Goal: Information Seeking & Learning: Learn about a topic

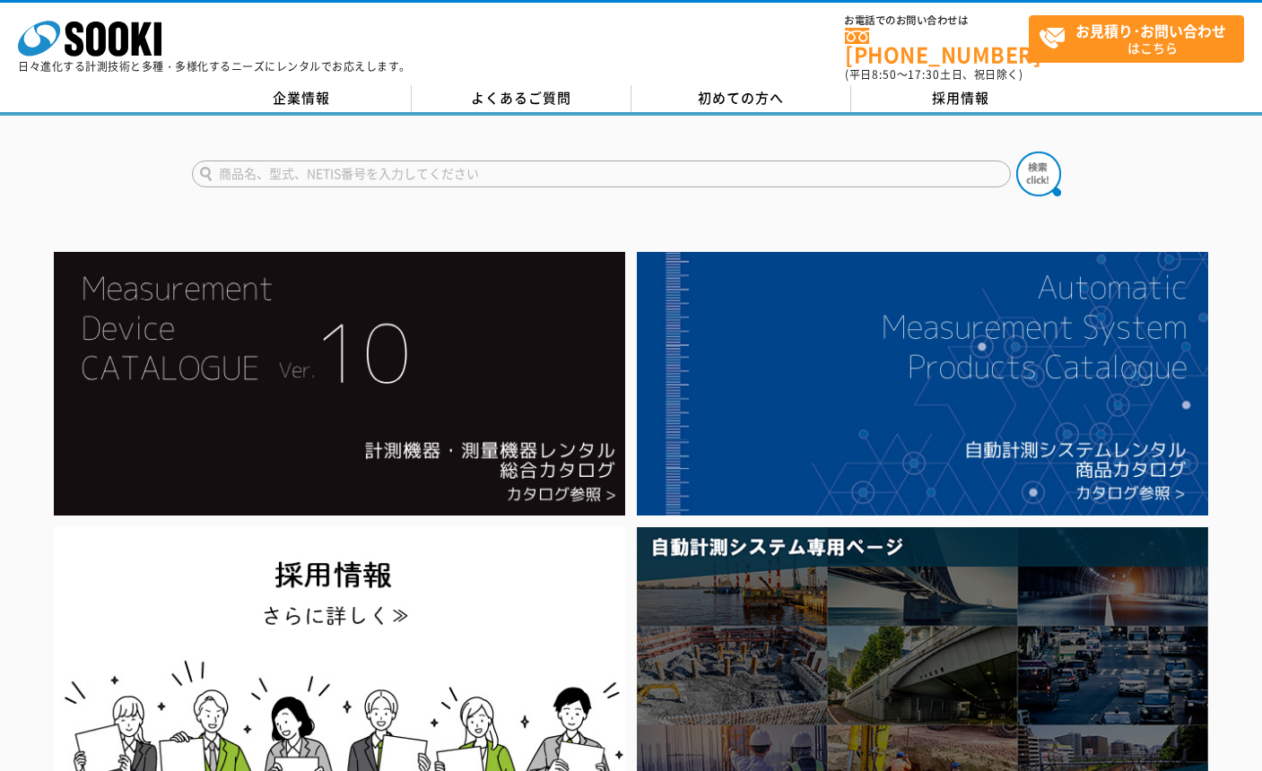
click at [400, 161] on input "text" at bounding box center [601, 174] width 819 height 27
click at [1016, 152] on button at bounding box center [1038, 174] width 45 height 45
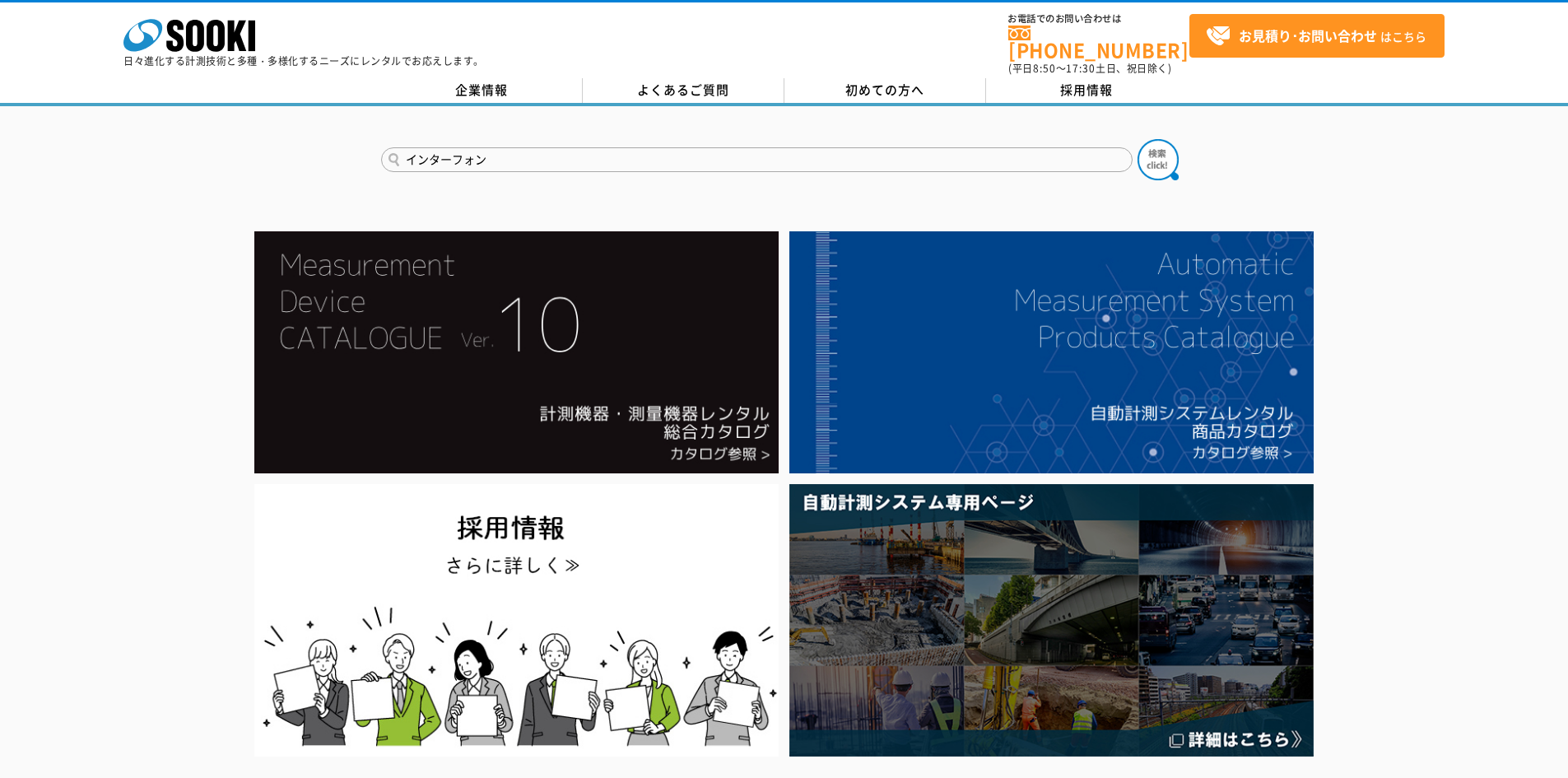
click at [522, 148] on input "インターフォン" at bounding box center [756, 160] width 752 height 25
type input "インターホン"
click at [1137, 140] on button at bounding box center [1158, 160] width 41 height 41
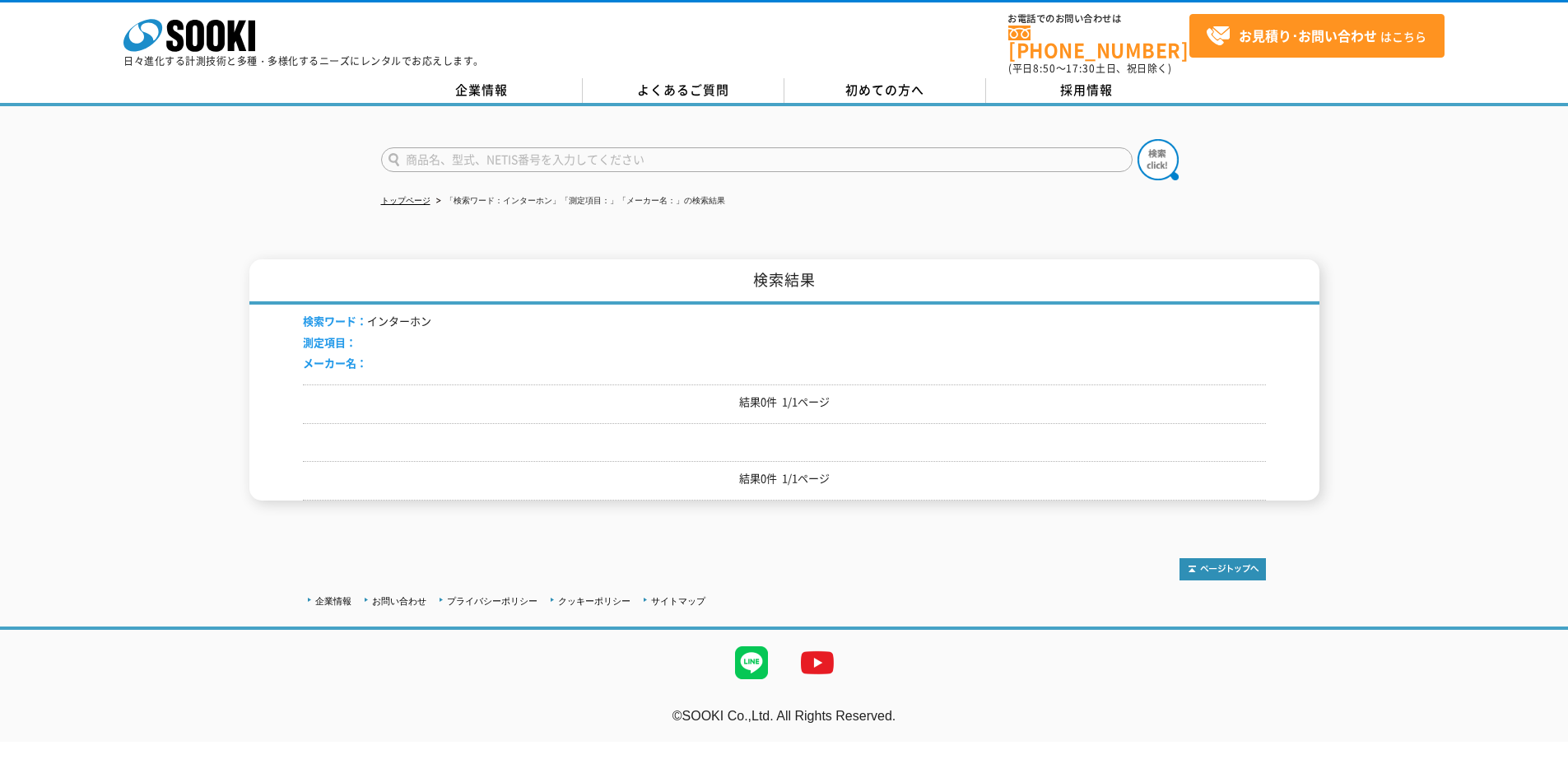
click at [250, 236] on div "トップページ 「検索ワード：インターホン」「測定項目：」「メーカー名：」の検索結果 検索結果 検索ワード： インターホン 測定項目： メーカー名： 結果0件 …" at bounding box center [784, 316] width 1568 height 419
click at [462, 148] on input "text" at bounding box center [756, 160] width 752 height 25
click at [588, 148] on input "text" at bounding box center [756, 160] width 752 height 25
click at [511, 148] on input "text" at bounding box center [756, 160] width 752 height 25
type input "イ"
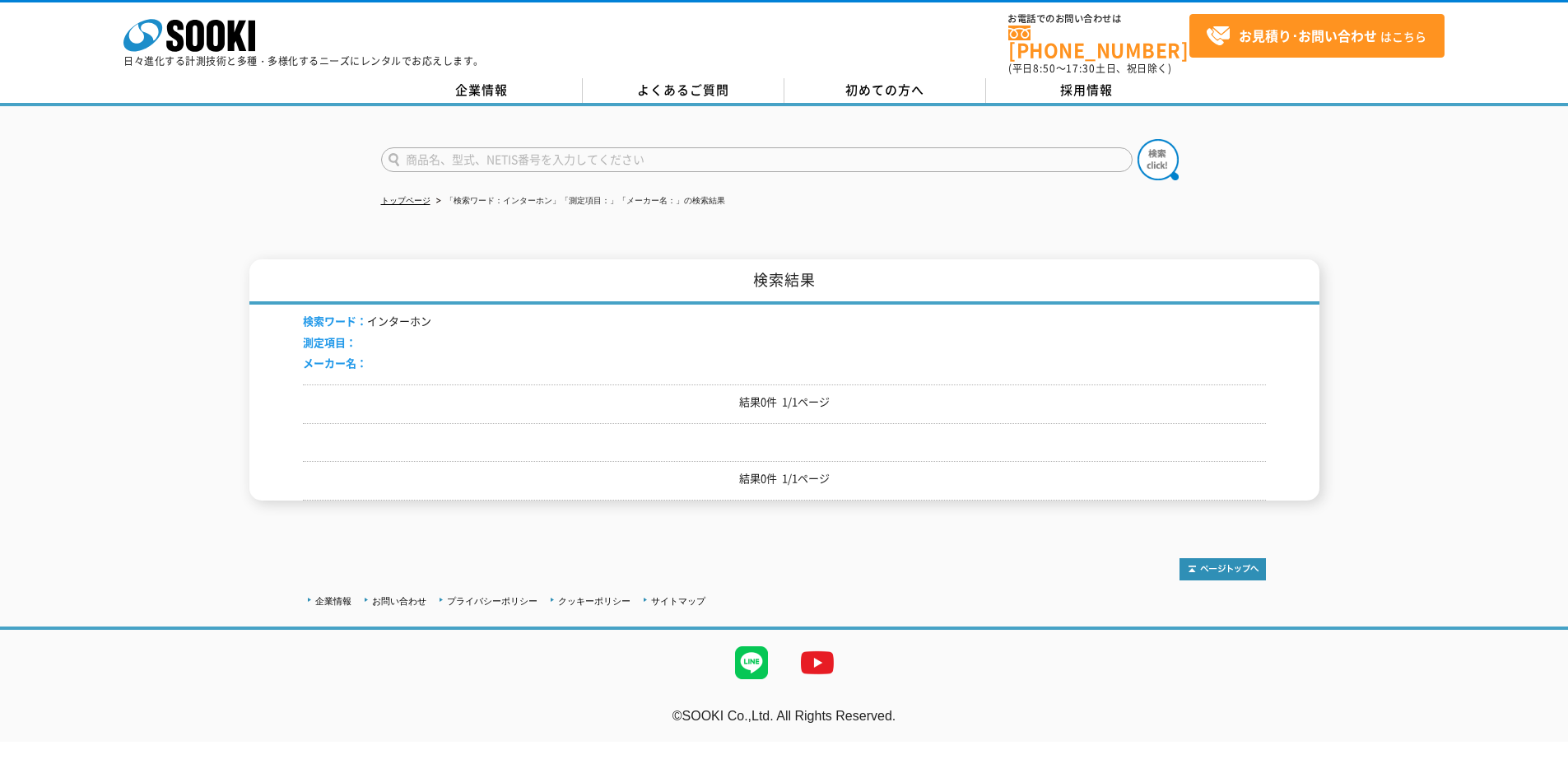
click at [521, 158] on input "text" at bounding box center [756, 160] width 752 height 25
type input "SR740"
click at [1137, 140] on button at bounding box center [1158, 160] width 41 height 41
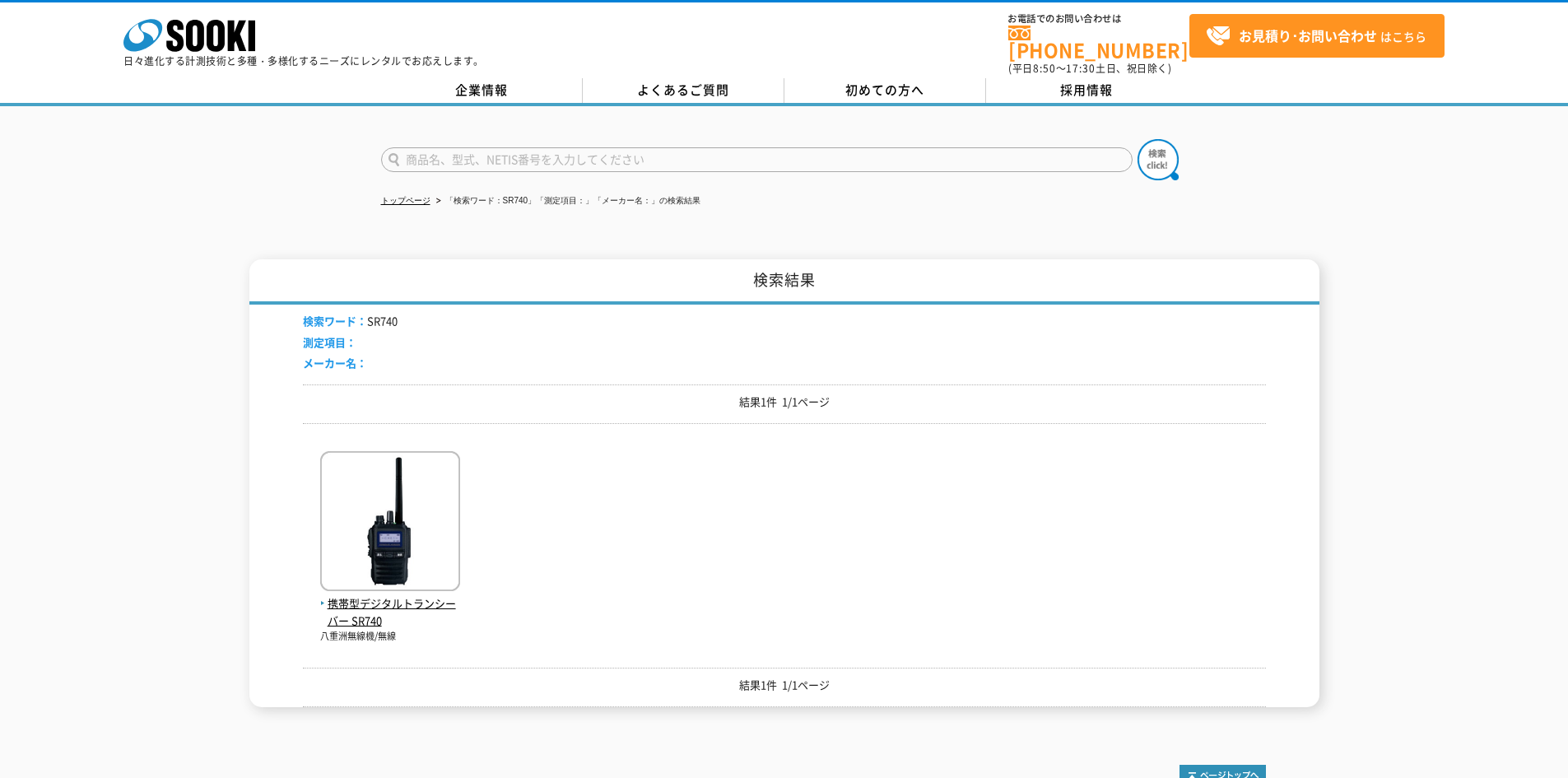
click at [187, 484] on div "検索結果 検索ワード： SR740 測定項目： メーカー名： 結果1件 1/1ページ 携帯型デジタルトランシーバー SR740 八重洲無線機/無線 結果1件 …" at bounding box center [784, 483] width 1568 height 448
click at [401, 493] on img at bounding box center [390, 523] width 140 height 144
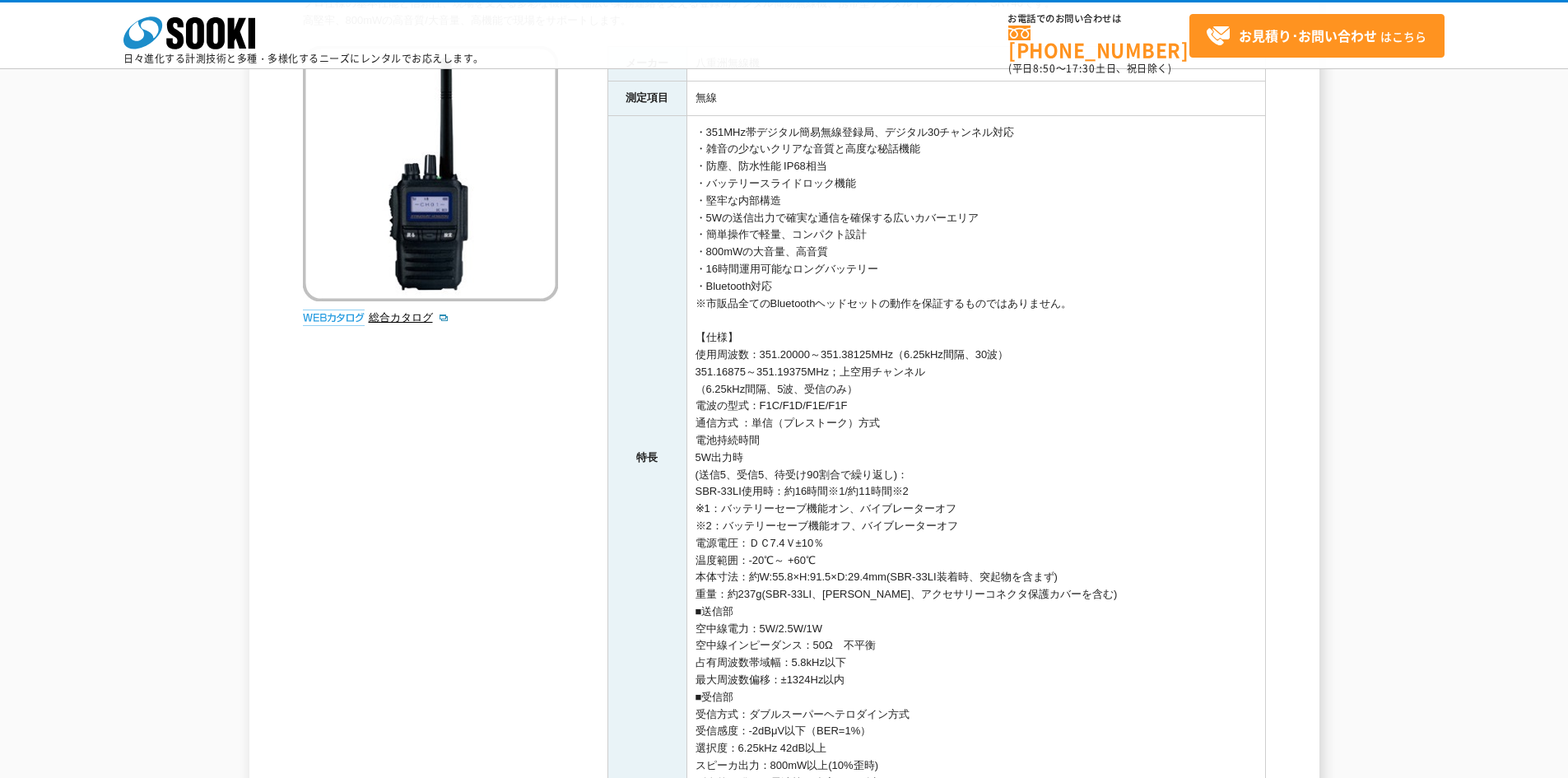
scroll to position [164, 0]
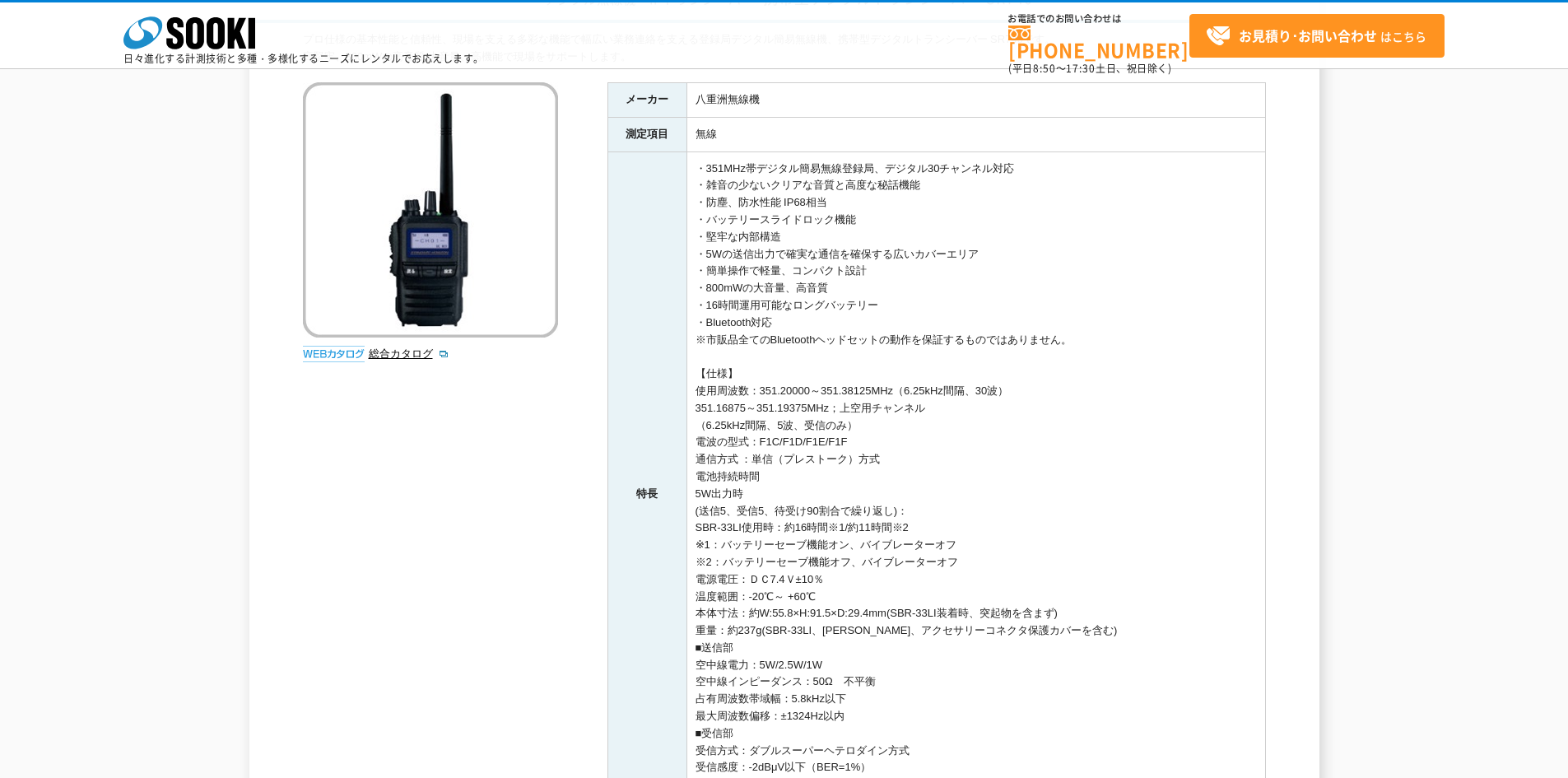
drag, startPoint x: 697, startPoint y: 255, endPoint x: 996, endPoint y: 251, distance: 299.0
click at [996, 251] on td "・351MHz帯デジタル簡易無線登録局、デジタル30チャンネル対応 ・雑音の少ないクリアな音質と高度な秘話機能 ・防塵、防水性能 IP68相当 ・バッテリース…" at bounding box center [976, 494] width 578 height 685
drag, startPoint x: 642, startPoint y: 262, endPoint x: 639, endPoint y: 283, distance: 21.2
click at [643, 263] on th "特長" at bounding box center [647, 494] width 79 height 685
click at [696, 254] on td "・351MHz帯デジタル簡易無線登録局、デジタル30チャンネル対応 ・雑音の少ないクリアな音質と高度な秘話機能 ・防塵、防水性能 IP68相当 ・バッテリース…" at bounding box center [976, 494] width 578 height 685
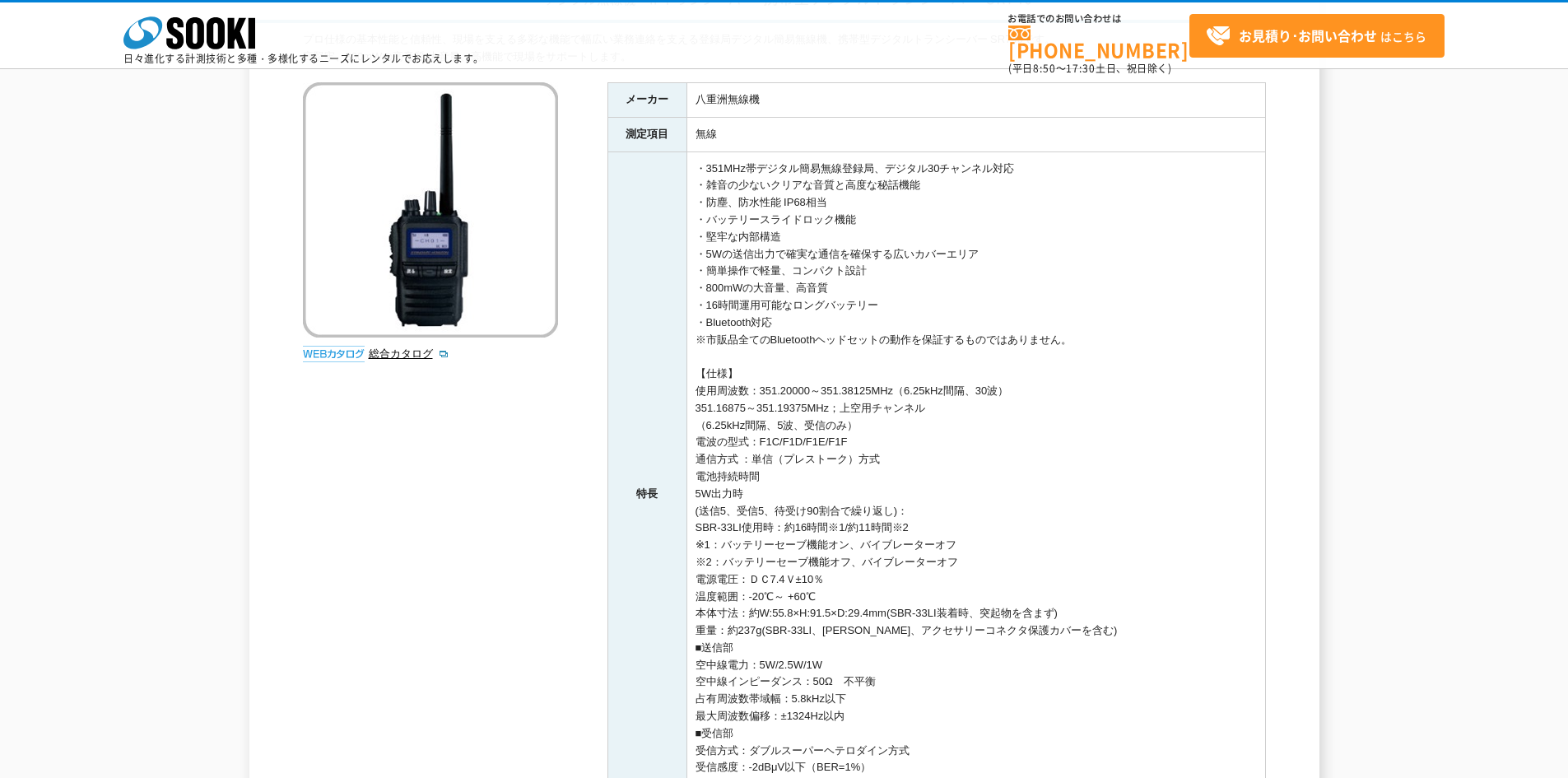
click at [649, 327] on th "特長" at bounding box center [647, 494] width 79 height 685
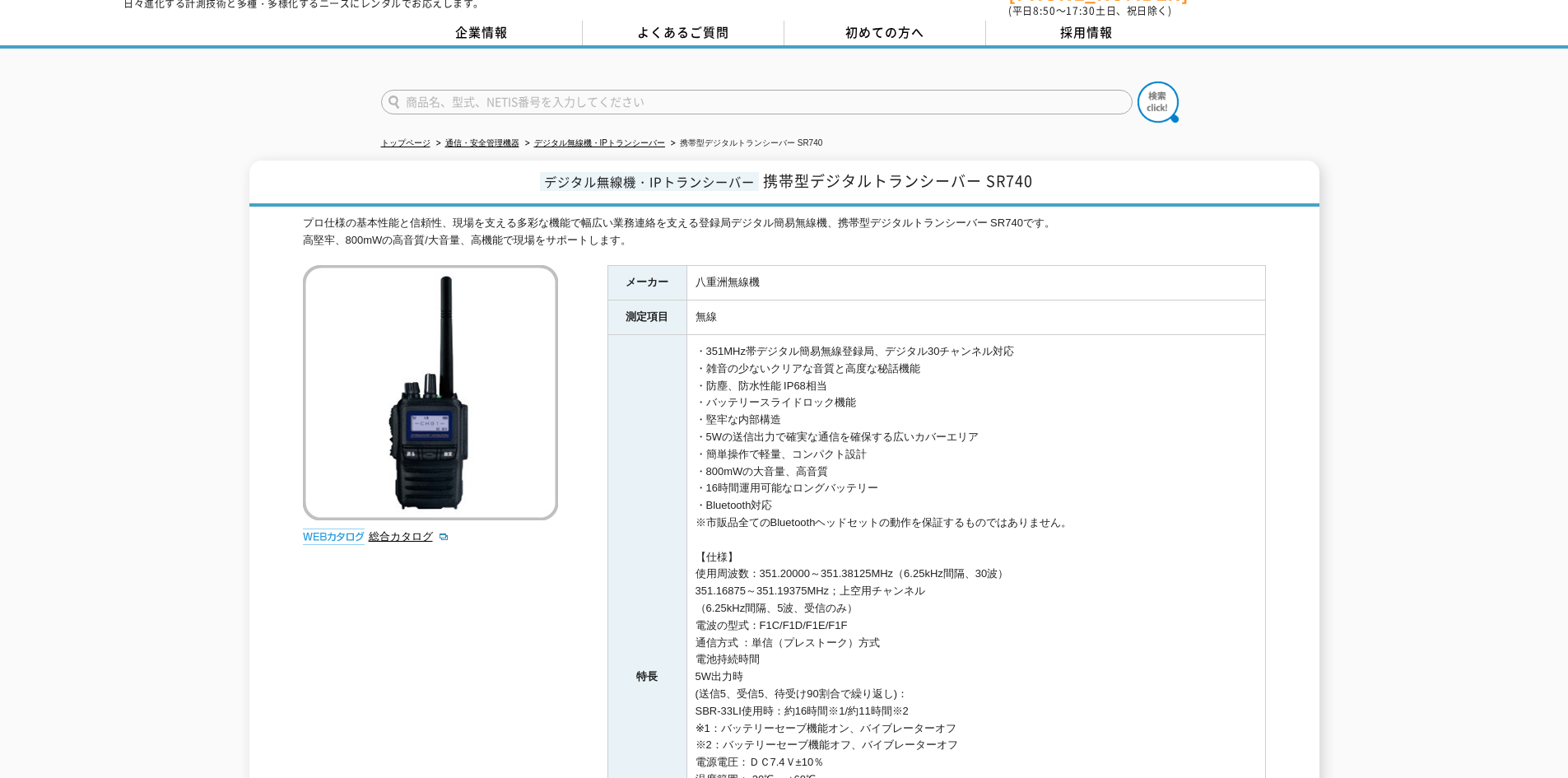
scroll to position [83, 0]
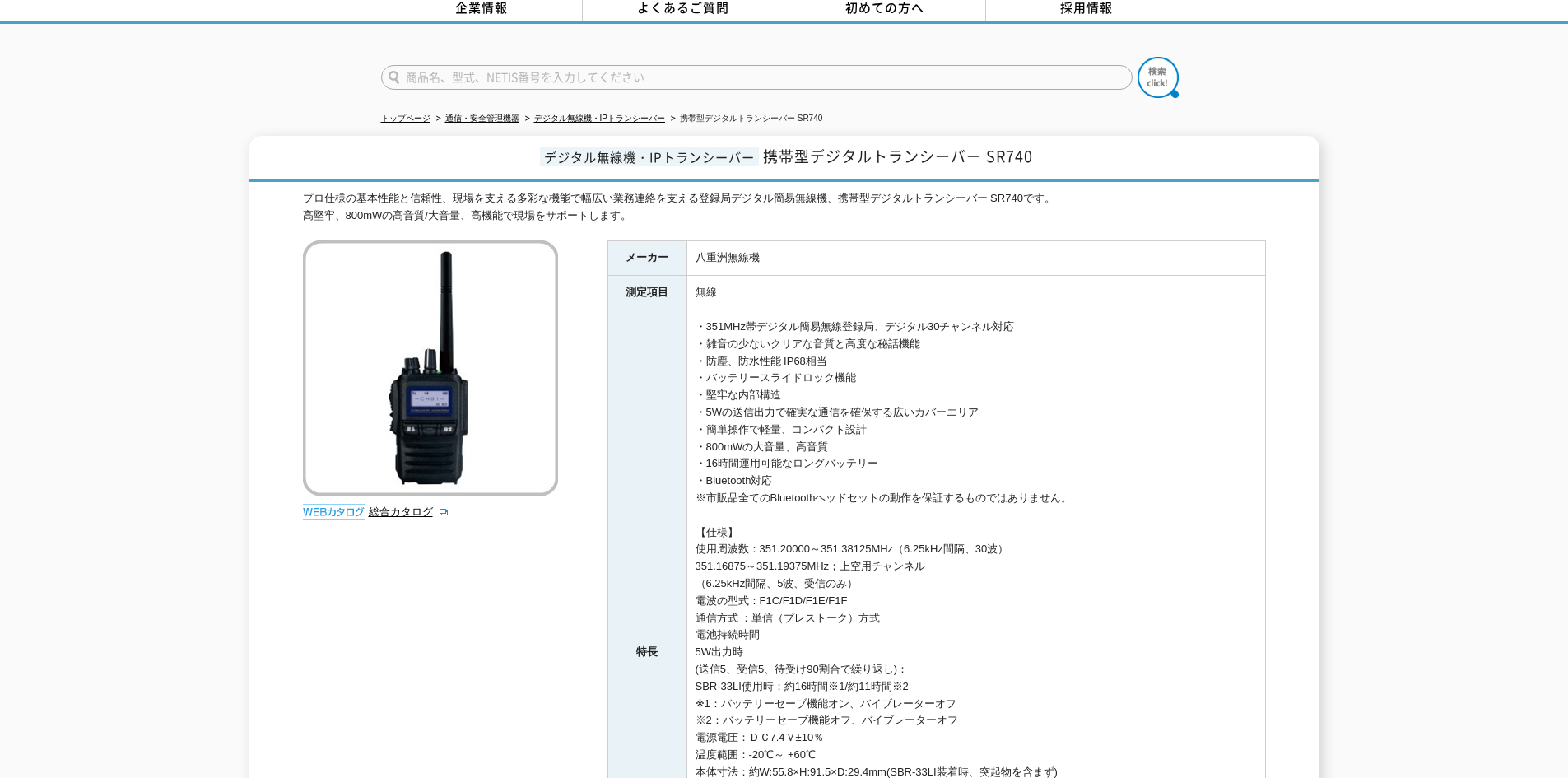
click at [1311, 284] on div "デジタル無線機・IPトランシーバー 携帯型デジタルトランシーバー SR740 プロ仕様の基本性能と信頼性、現場を支える多彩な機能で幅広い業務連絡を支える登録局…" at bounding box center [785, 618] width 1070 height 965
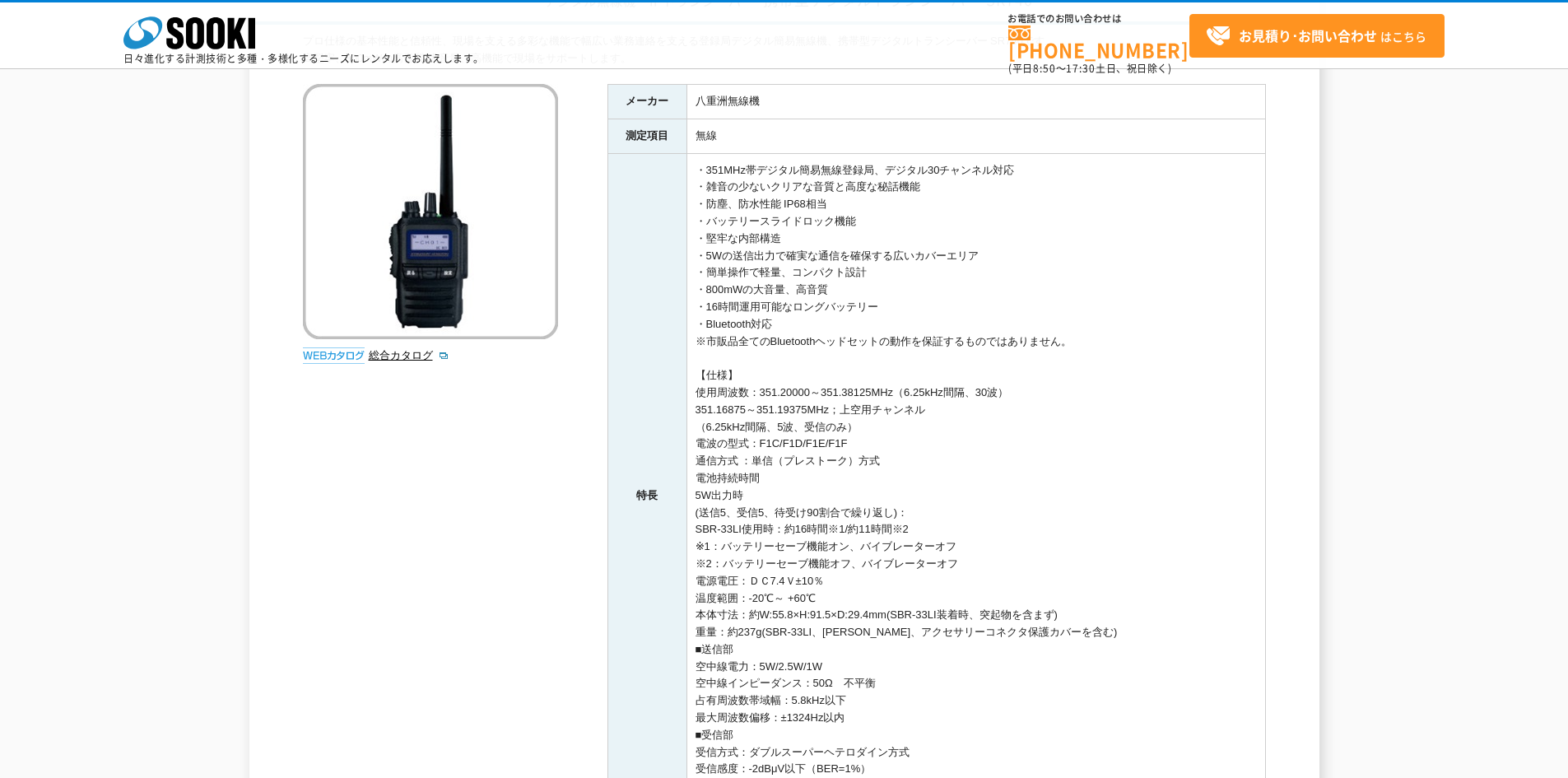
scroll to position [164, 0]
click at [401, 360] on link "総合カタログ" at bounding box center [409, 353] width 81 height 12
